Goal: Task Accomplishment & Management: Use online tool/utility

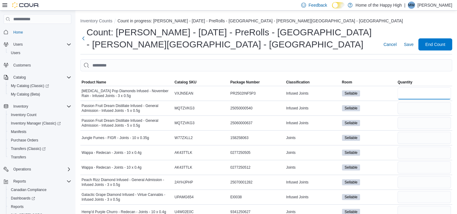
click at [410, 91] on input "number" at bounding box center [423, 93] width 53 height 12
type input "*"
type input "**"
drag, startPoint x: 231, startPoint y: 138, endPoint x: 259, endPoint y: 136, distance: 28.7
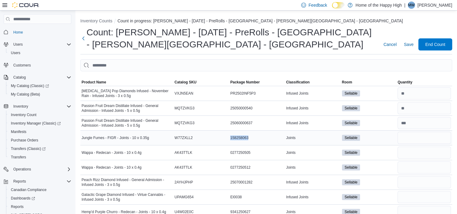
click at [259, 136] on div "158258063" at bounding box center [257, 137] width 56 height 7
drag, startPoint x: 259, startPoint y: 136, endPoint x: 262, endPoint y: 152, distance: 16.0
click at [262, 152] on tr "Wappa - Redecan - Joints - 10 x 0.4g Catalog SKU AK43TTLK Package Number 027725…" at bounding box center [266, 152] width 372 height 15
drag, startPoint x: 262, startPoint y: 152, endPoint x: 256, endPoint y: 170, distance: 19.0
click at [256, 170] on div "0277250512" at bounding box center [257, 167] width 56 height 7
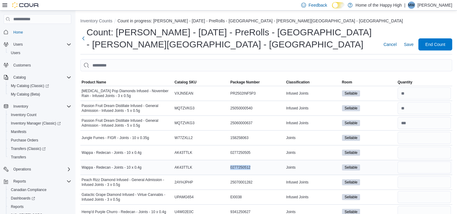
drag, startPoint x: 256, startPoint y: 169, endPoint x: 221, endPoint y: 166, distance: 35.1
click at [221, 166] on tr "Wappa - Redecan - Joints - 10 x 0.4g Catalog SKU AK43TTLK Package Number 027725…" at bounding box center [266, 167] width 372 height 15
click at [425, 140] on input "number" at bounding box center [423, 138] width 53 height 12
type input "*"
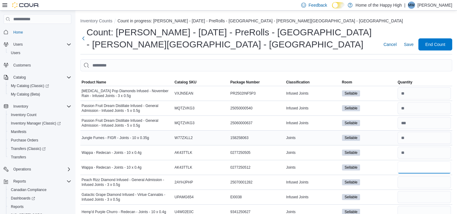
type input "**"
